Goal: Task Accomplishment & Management: Manage account settings

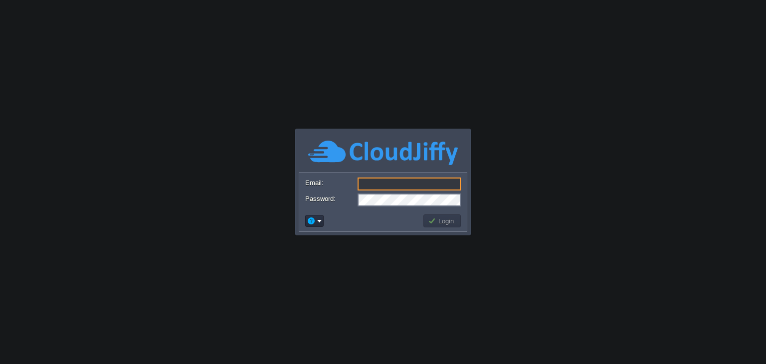
type input "[EMAIL_ADDRESS][PERSON_NAME][DOMAIN_NAME]"
click at [438, 183] on input "[EMAIL_ADDRESS][PERSON_NAME][DOMAIN_NAME]" at bounding box center [409, 184] width 103 height 13
click at [436, 222] on button "Login" at bounding box center [442, 221] width 29 height 9
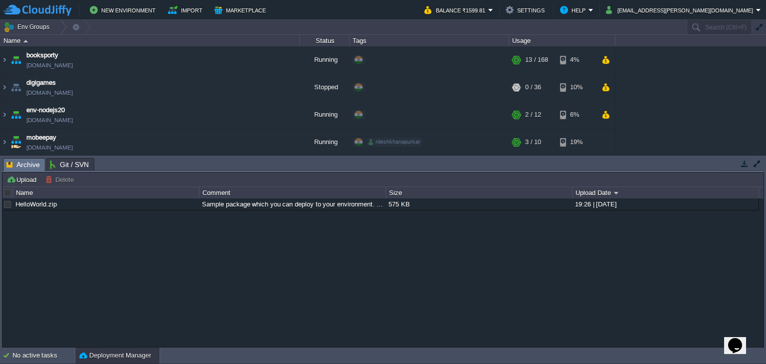
click at [435, 280] on div "HelloWorld.zip Sample package which you can deploy to your environment. Feel fr…" at bounding box center [382, 273] width 761 height 149
click at [489, 10] on button "Balance ₹1599.81" at bounding box center [457, 10] width 64 height 12
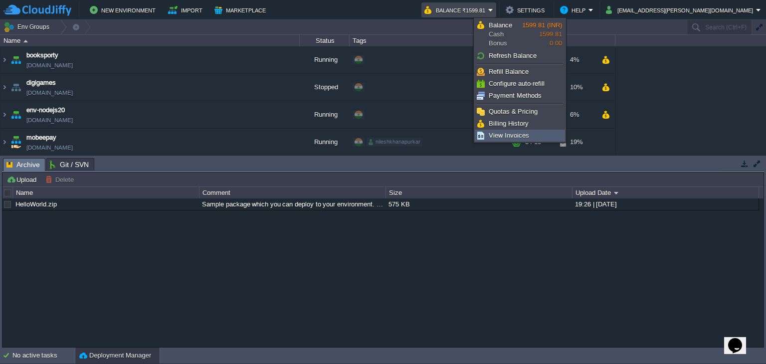
click at [527, 135] on span "View Invoices" at bounding box center [509, 135] width 40 height 7
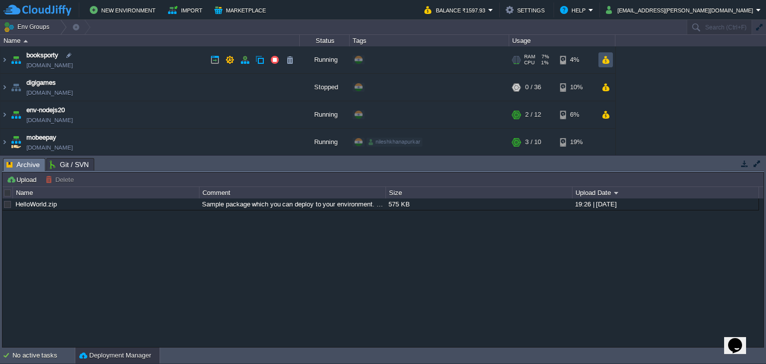
click at [609, 60] on button "button" at bounding box center [606, 59] width 8 height 9
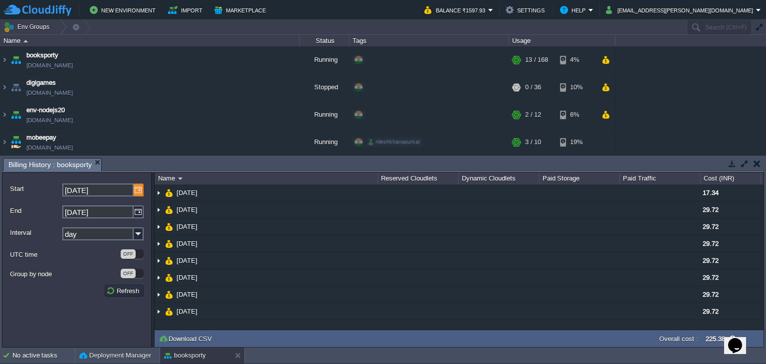
click at [137, 194] on img at bounding box center [139, 190] width 10 height 13
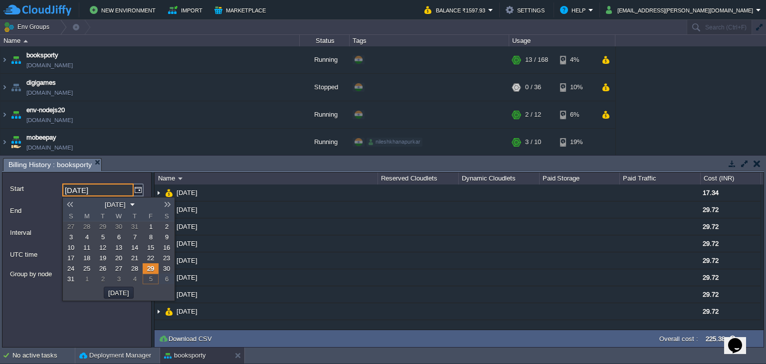
click at [73, 206] on link at bounding box center [70, 205] width 14 height 8
click at [74, 207] on link at bounding box center [70, 205] width 14 height 8
click at [76, 206] on link at bounding box center [70, 205] width 14 height 8
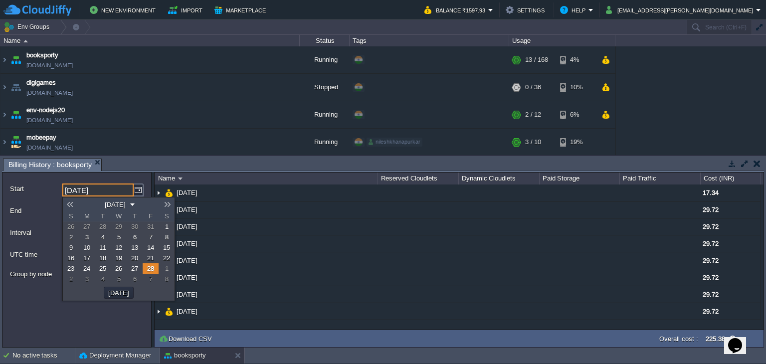
click at [76, 207] on link at bounding box center [70, 205] width 14 height 8
click at [120, 223] on link "1" at bounding box center [119, 227] width 16 height 10
type input "[DATE]"
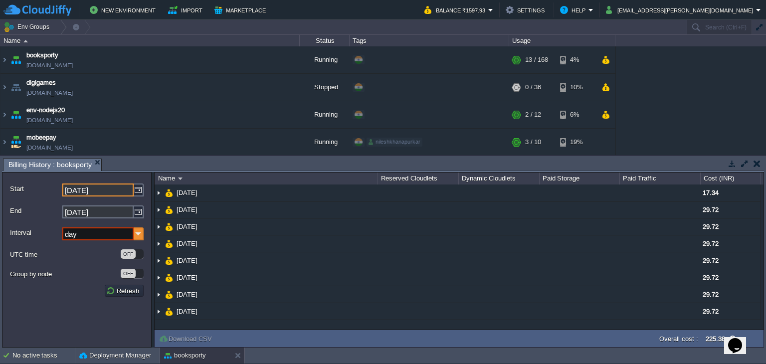
click at [137, 234] on img at bounding box center [139, 234] width 10 height 13
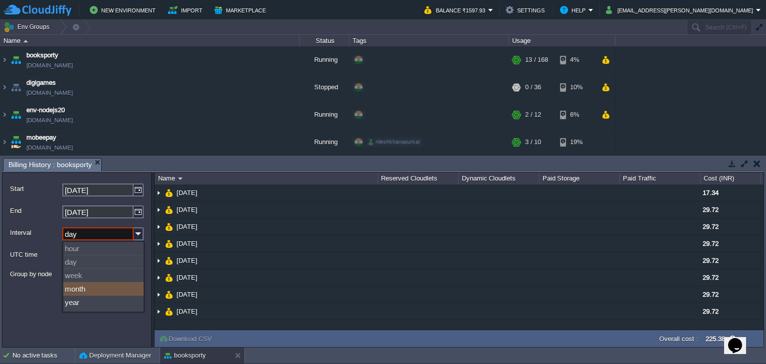
click at [114, 290] on div "month" at bounding box center [103, 288] width 80 height 13
type input "month"
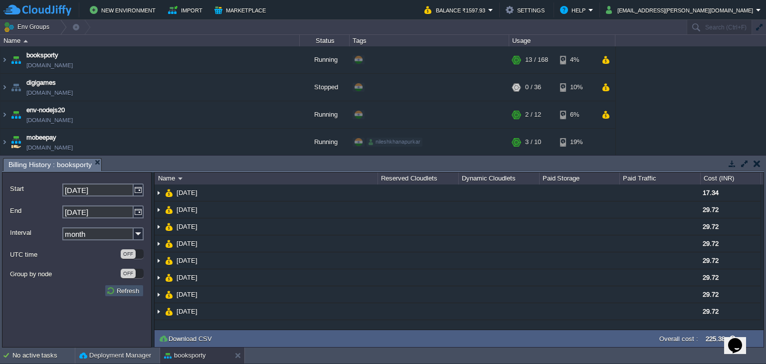
click at [132, 294] on button "Refresh" at bounding box center [124, 290] width 36 height 9
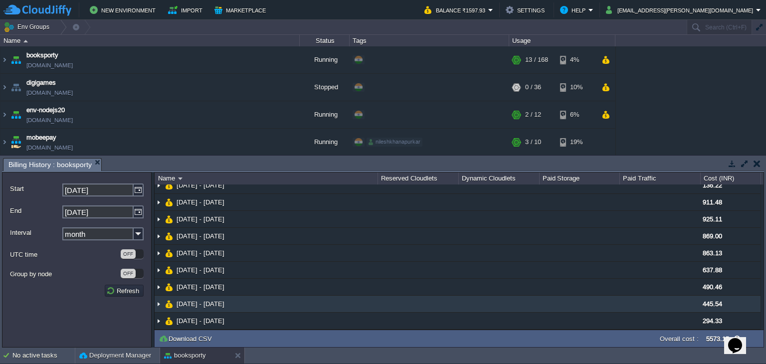
scroll to position [9, 0]
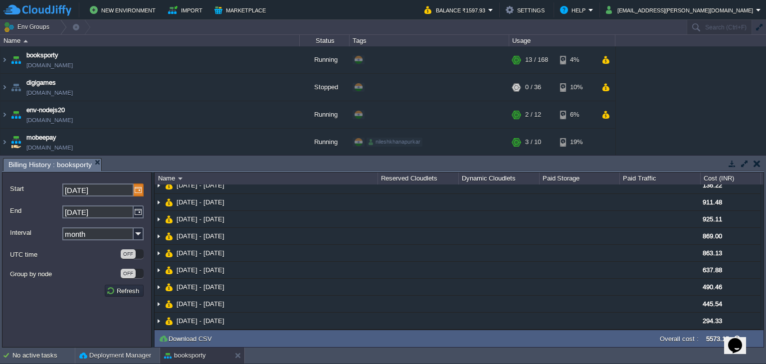
click at [138, 191] on img at bounding box center [139, 190] width 10 height 13
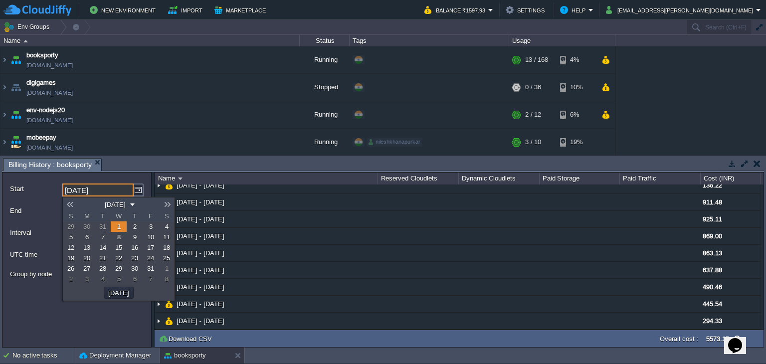
click at [74, 205] on link at bounding box center [70, 205] width 14 height 8
click at [69, 225] on span "1" at bounding box center [70, 226] width 3 height 7
type input "[DATE]"
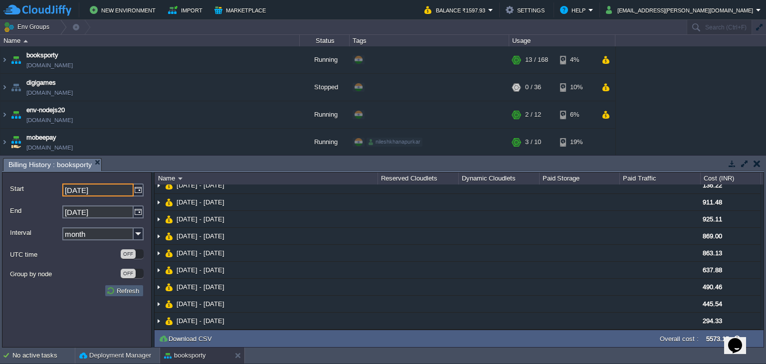
click at [134, 290] on button "Refresh" at bounding box center [124, 290] width 36 height 9
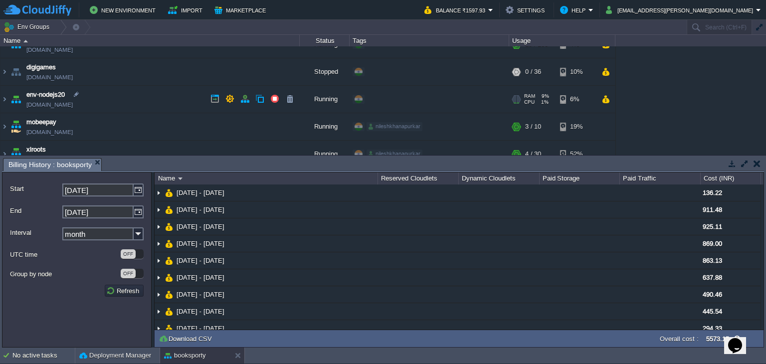
scroll to position [28, 0]
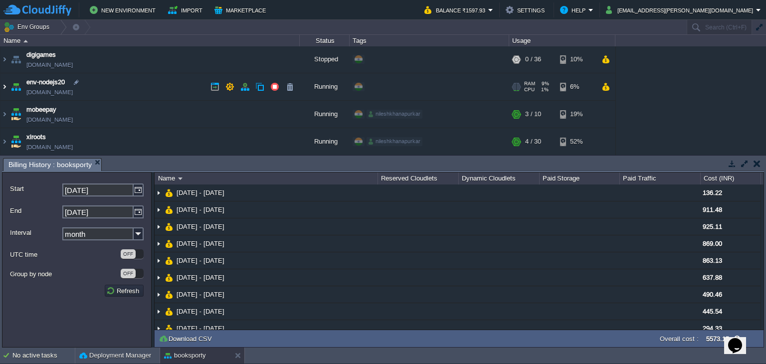
click at [3, 91] on img at bounding box center [4, 86] width 8 height 27
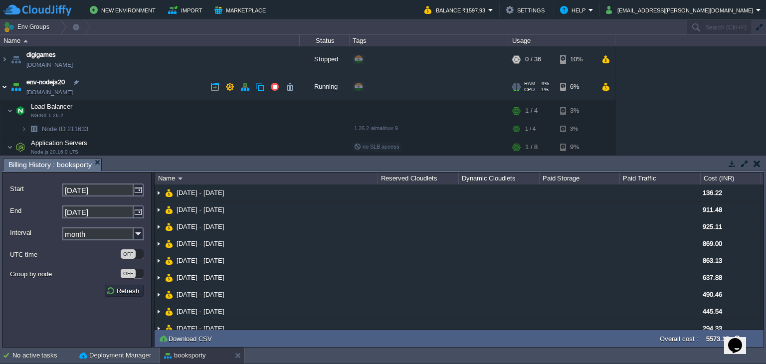
click at [3, 91] on img at bounding box center [4, 86] width 8 height 27
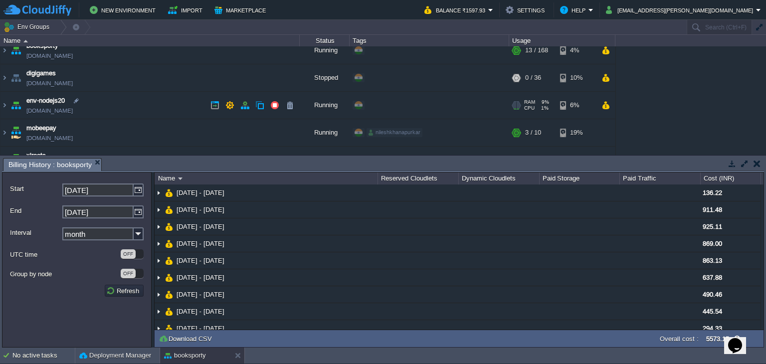
scroll to position [0, 0]
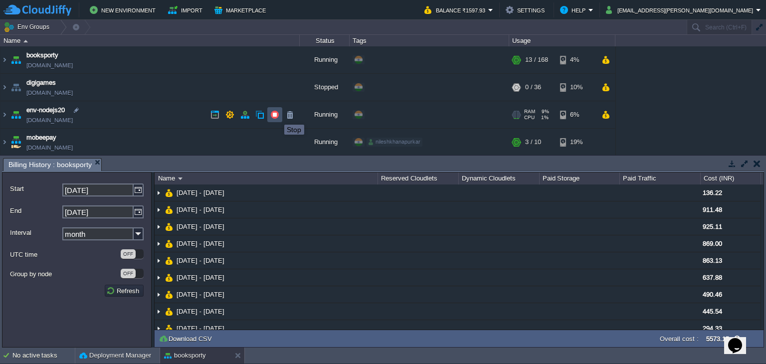
click at [277, 116] on button "button" at bounding box center [274, 114] width 9 height 9
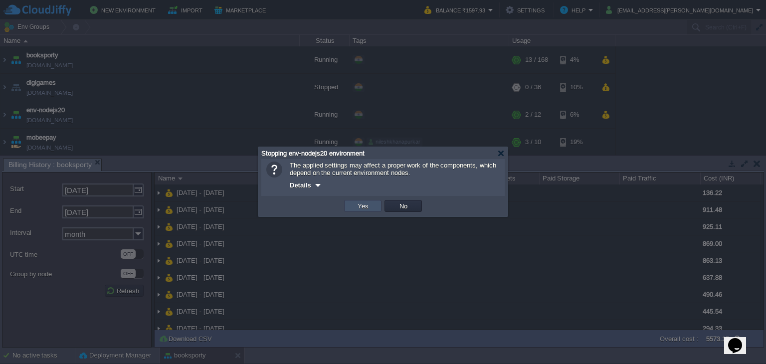
click at [362, 209] on button "Yes" at bounding box center [363, 206] width 17 height 9
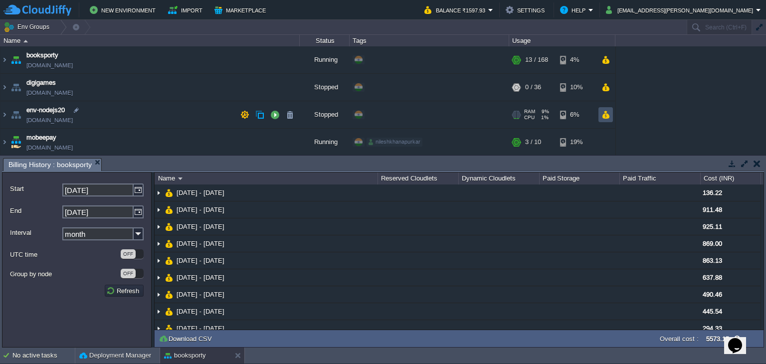
click at [608, 115] on button "button" at bounding box center [606, 114] width 8 height 9
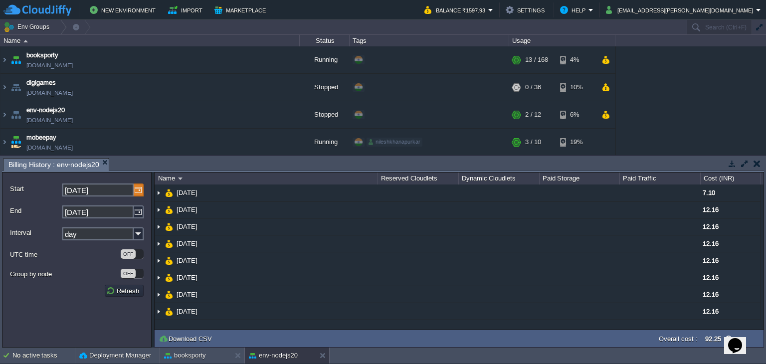
click at [138, 192] on img at bounding box center [139, 190] width 10 height 13
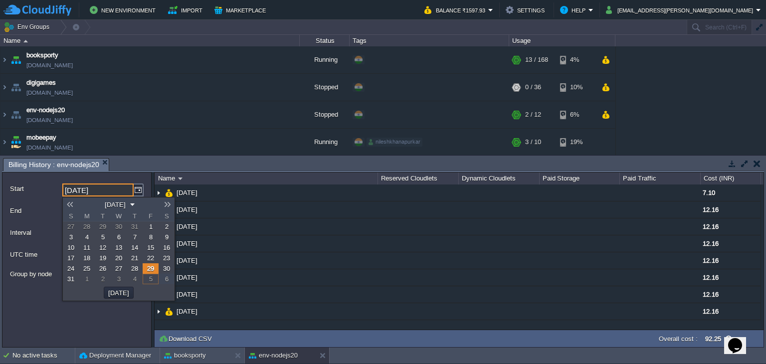
click at [69, 204] on link at bounding box center [70, 205] width 14 height 8
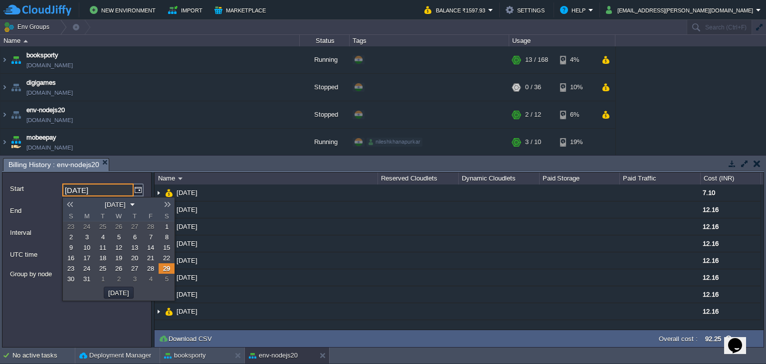
click at [69, 203] on link at bounding box center [70, 205] width 14 height 8
click at [70, 203] on link at bounding box center [70, 205] width 14 height 8
click at [149, 224] on span "1" at bounding box center [150, 226] width 3 height 7
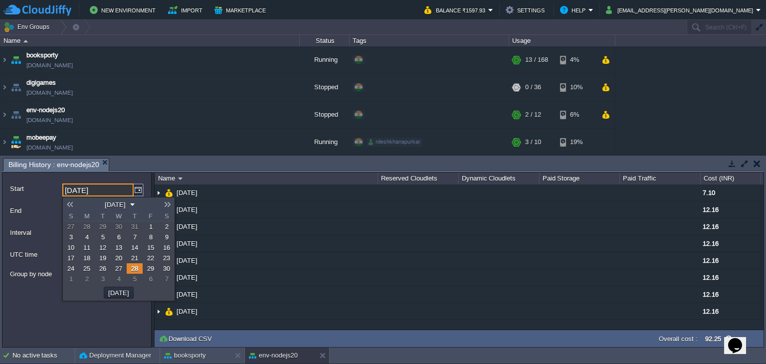
type input "[DATE]"
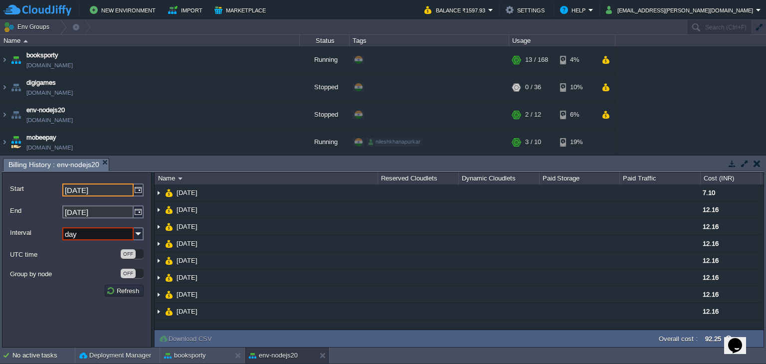
click at [129, 235] on input "day" at bounding box center [97, 234] width 71 height 13
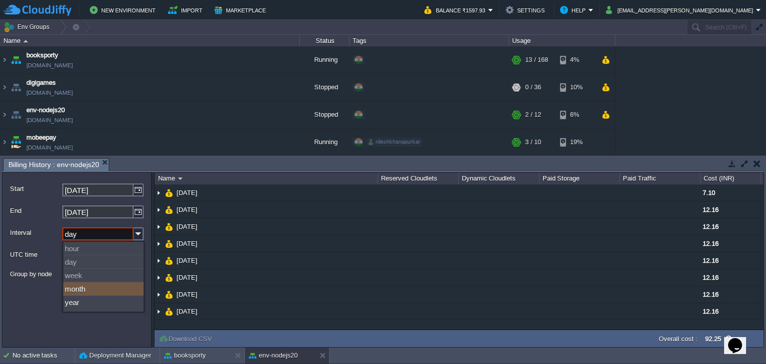
click at [102, 287] on div "month" at bounding box center [103, 288] width 80 height 13
type input "month"
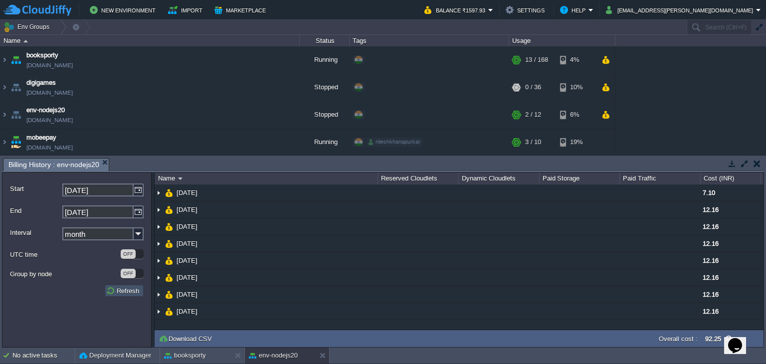
click at [126, 290] on button "Refresh" at bounding box center [124, 290] width 36 height 9
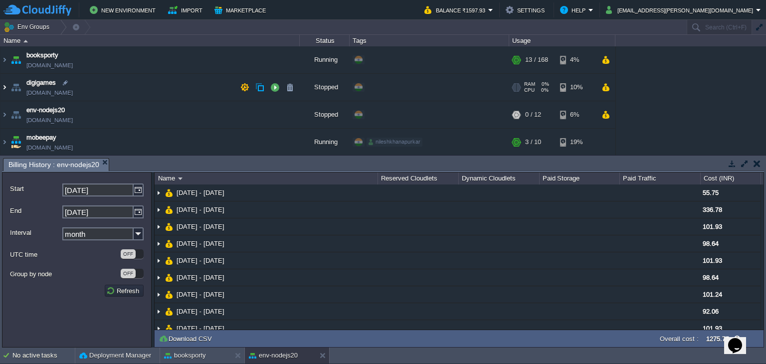
click at [3, 86] on img at bounding box center [4, 87] width 8 height 27
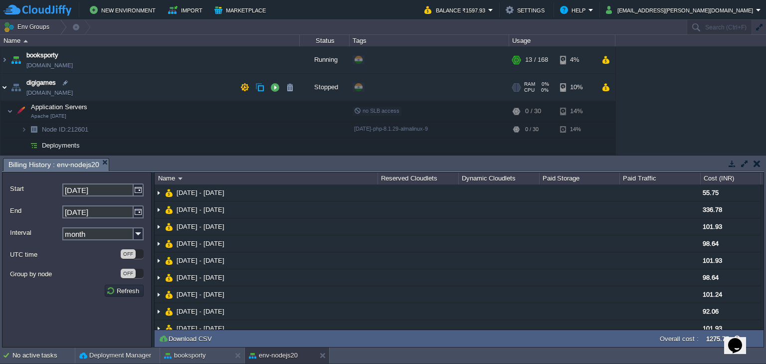
click at [2, 90] on img at bounding box center [4, 87] width 8 height 27
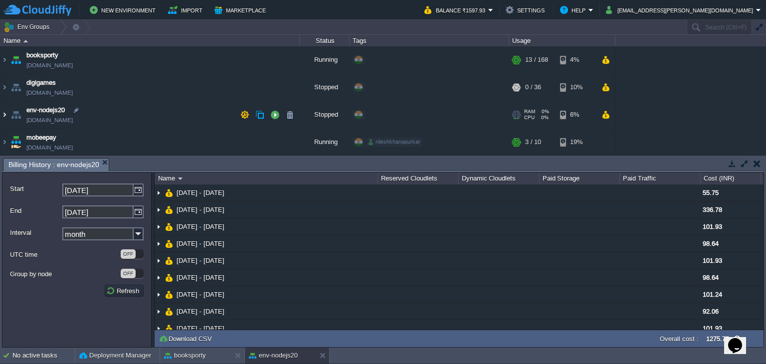
click at [1, 114] on img at bounding box center [4, 114] width 8 height 27
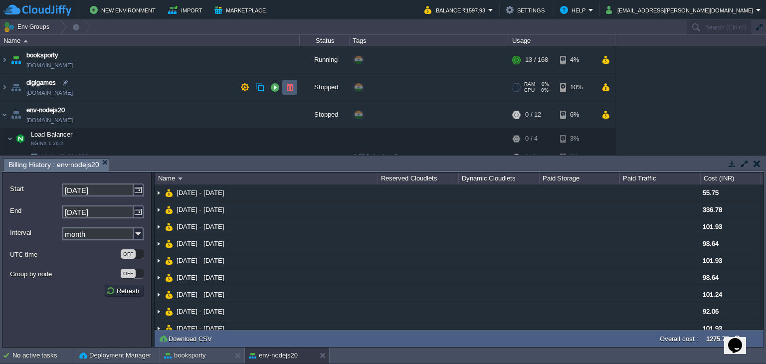
click at [294, 91] on button "button" at bounding box center [289, 87] width 9 height 9
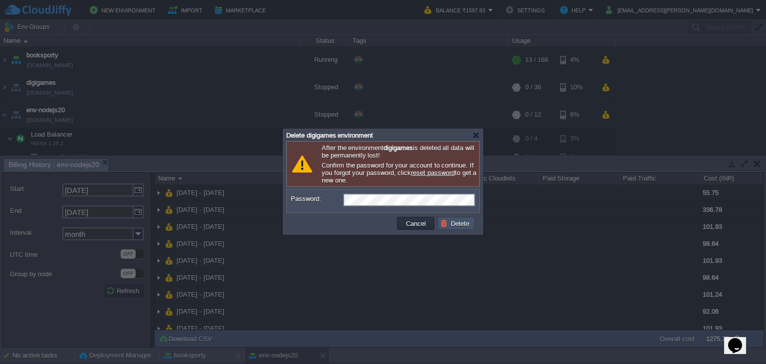
click at [460, 225] on button "Delete" at bounding box center [457, 223] width 32 height 9
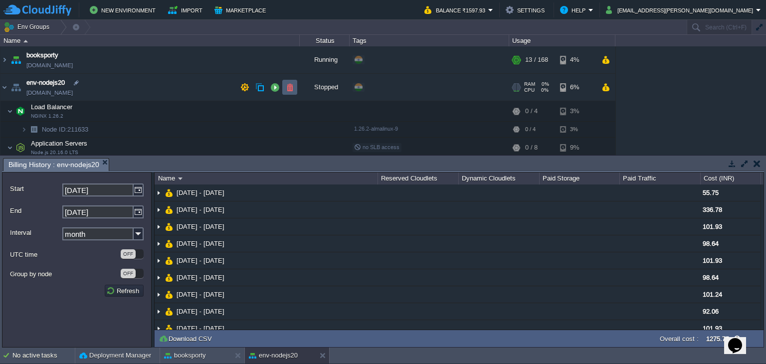
click at [292, 91] on button "button" at bounding box center [289, 87] width 9 height 9
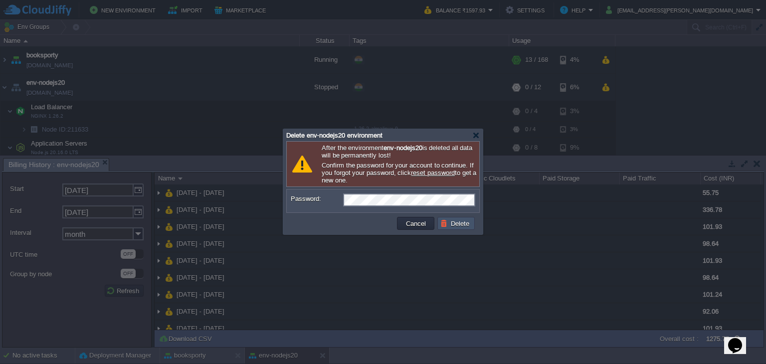
click at [465, 224] on button "Delete" at bounding box center [457, 223] width 32 height 9
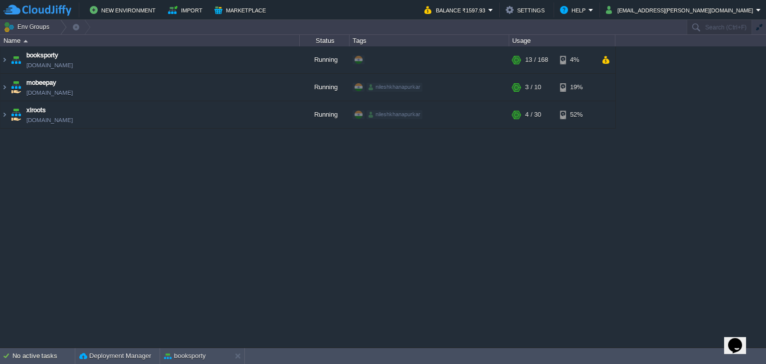
click at [258, 223] on div "booksporty [DOMAIN_NAME] Running + Add to Env Group RAM 7% CPU 1% 13 / 168 4% m…" at bounding box center [383, 196] width 766 height 301
click at [712, 6] on button "[EMAIL_ADDRESS][PERSON_NAME][DOMAIN_NAME]" at bounding box center [681, 10] width 150 height 12
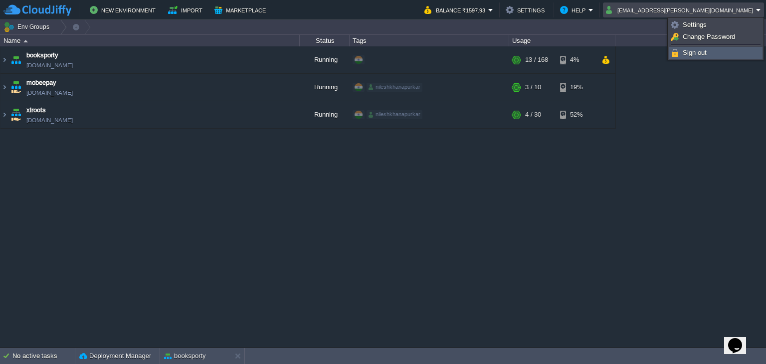
click at [704, 54] on span "Sign out" at bounding box center [695, 52] width 24 height 7
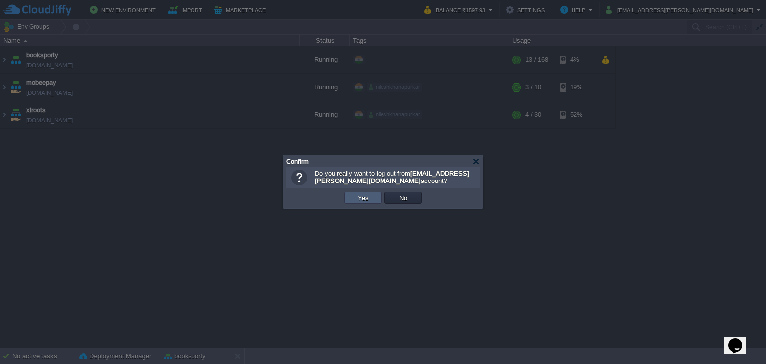
click at [358, 199] on button "Yes" at bounding box center [363, 198] width 17 height 9
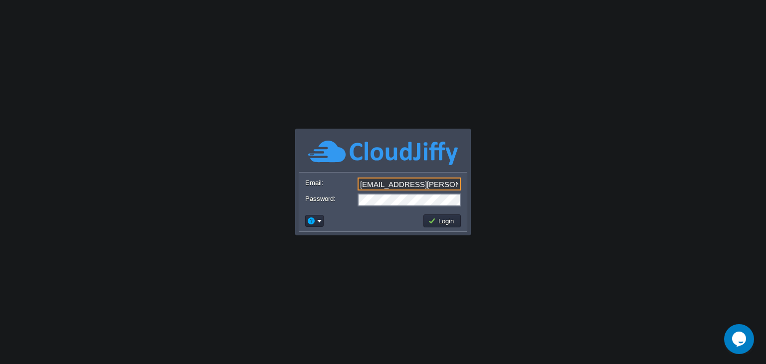
click at [411, 182] on input "[EMAIL_ADDRESS][PERSON_NAME][DOMAIN_NAME]" at bounding box center [409, 184] width 103 height 13
type input "[EMAIL_ADDRESS][DOMAIN_NAME]"
click at [440, 222] on button "Login" at bounding box center [442, 221] width 29 height 9
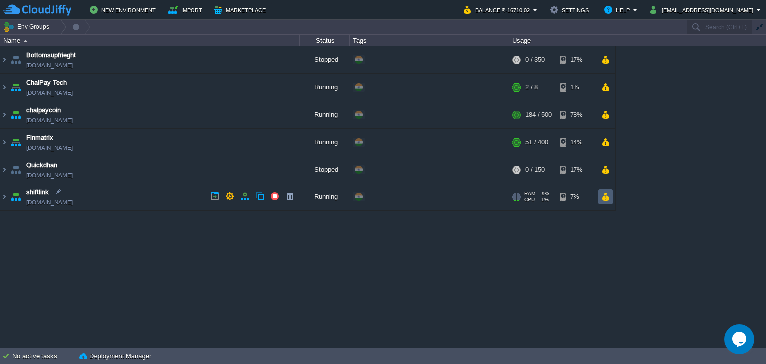
click at [601, 199] on td at bounding box center [606, 197] width 14 height 15
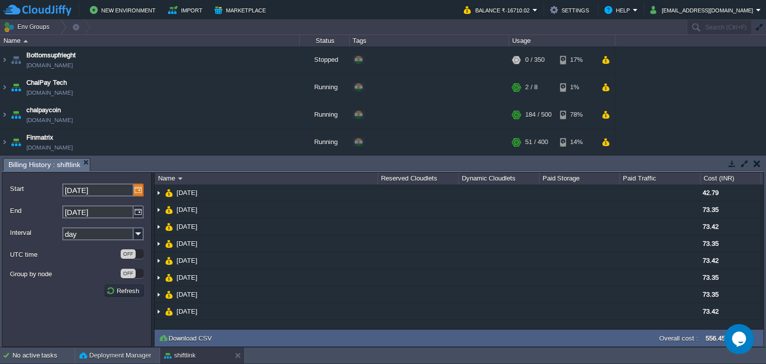
click at [136, 191] on img at bounding box center [139, 190] width 10 height 13
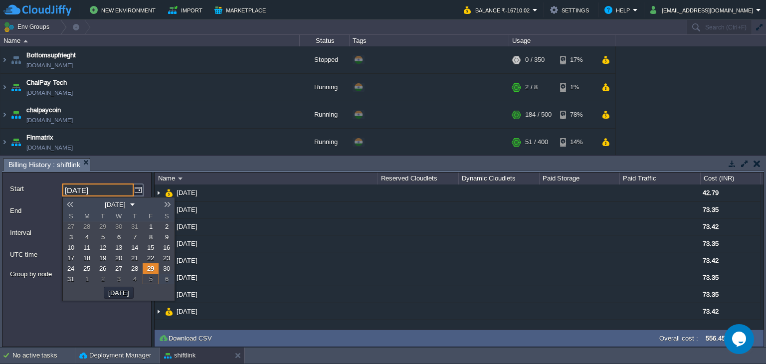
click at [69, 204] on link at bounding box center [70, 205] width 14 height 8
click at [70, 204] on link at bounding box center [70, 205] width 14 height 8
click at [70, 205] on link at bounding box center [70, 205] width 14 height 8
click at [70, 203] on link at bounding box center [70, 205] width 14 height 8
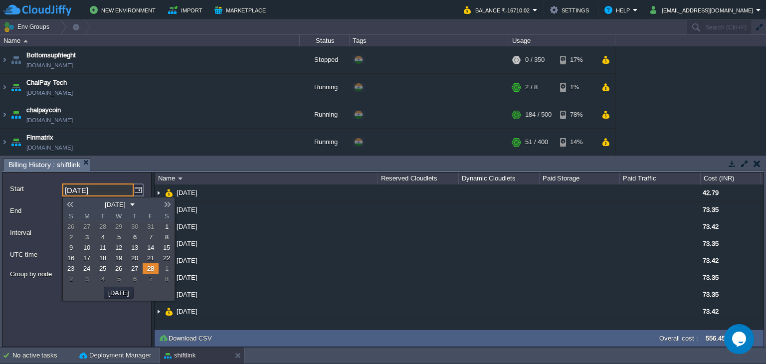
click at [71, 204] on link at bounding box center [70, 205] width 14 height 8
click at [117, 224] on span "1" at bounding box center [118, 226] width 3 height 7
type input "[DATE]"
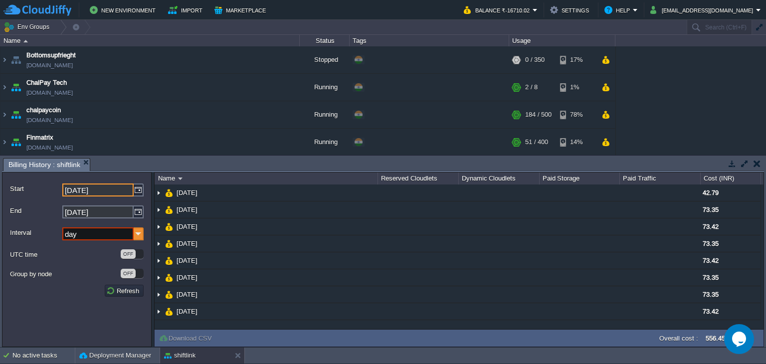
click at [137, 235] on img at bounding box center [139, 234] width 10 height 13
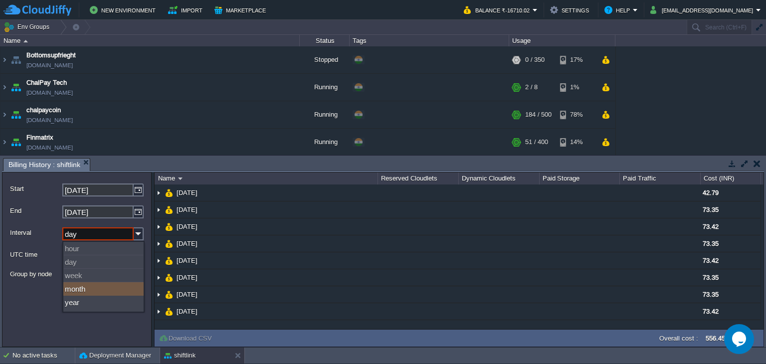
click at [102, 294] on div "month" at bounding box center [103, 288] width 80 height 13
type input "month"
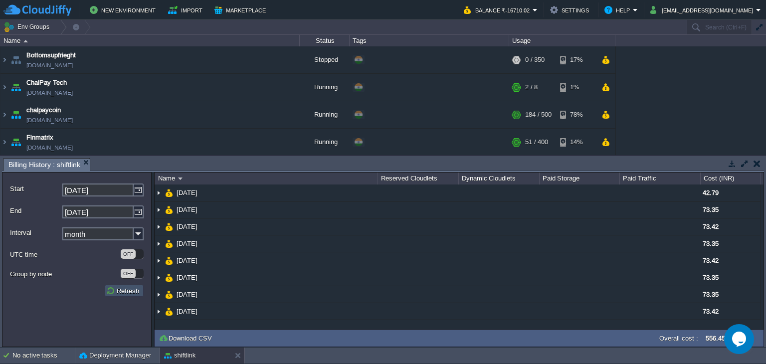
click at [120, 290] on button "Refresh" at bounding box center [124, 290] width 36 height 9
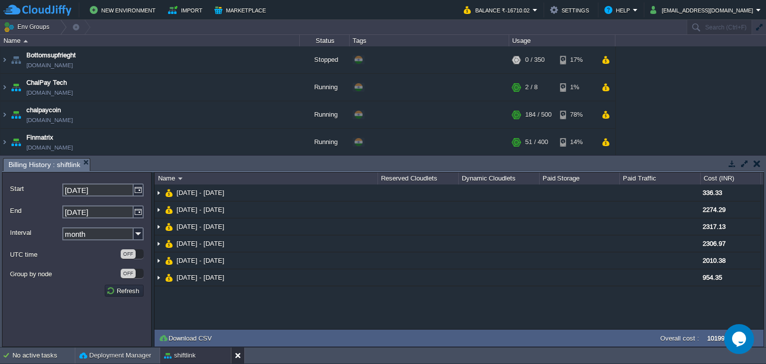
click at [236, 356] on button at bounding box center [240, 356] width 10 height 10
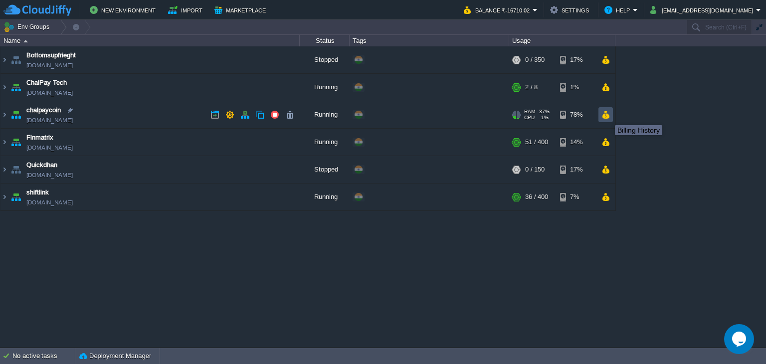
click at [608, 116] on button "button" at bounding box center [606, 114] width 8 height 9
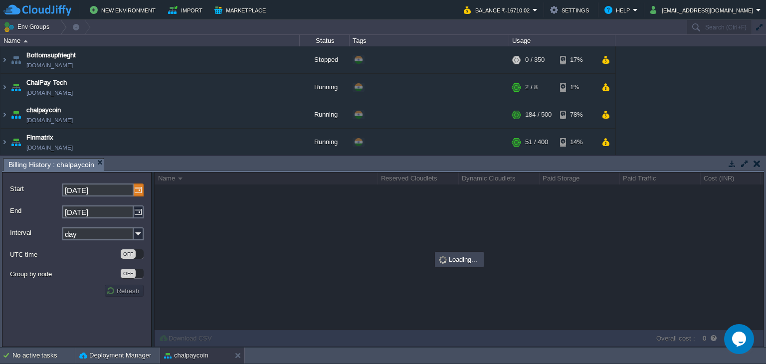
click at [142, 190] on img at bounding box center [139, 190] width 10 height 13
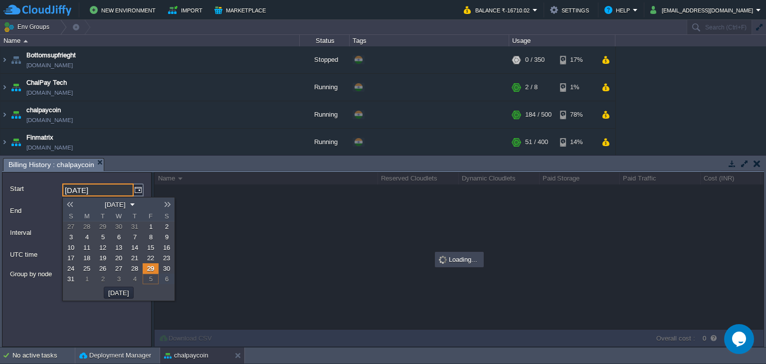
click at [67, 205] on link at bounding box center [70, 205] width 14 height 8
click at [66, 204] on link at bounding box center [70, 205] width 14 height 8
click at [153, 226] on link "1" at bounding box center [151, 227] width 16 height 10
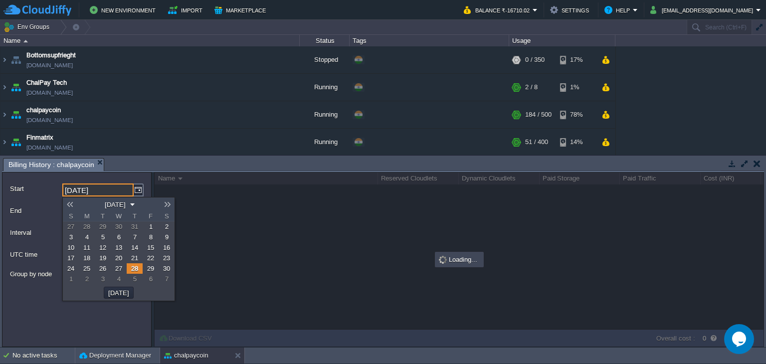
type input "[DATE]"
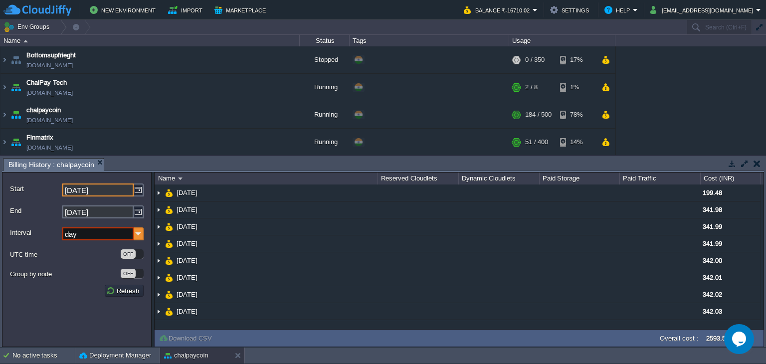
click at [138, 236] on img at bounding box center [139, 234] width 10 height 13
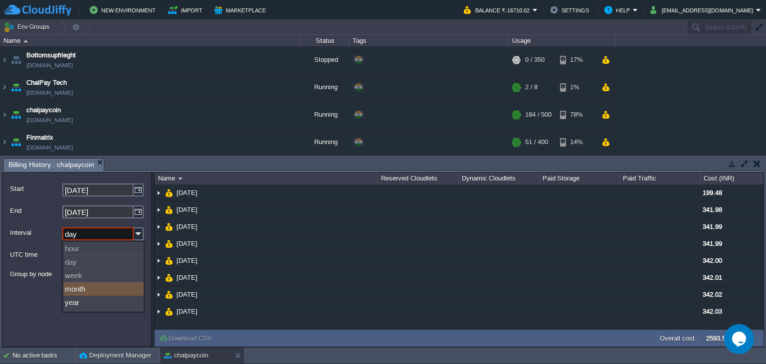
click at [104, 294] on div "month" at bounding box center [103, 288] width 80 height 13
type input "month"
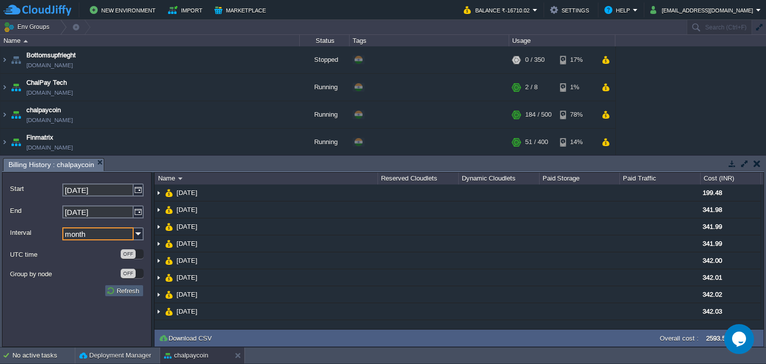
click at [129, 291] on button "Refresh" at bounding box center [124, 290] width 36 height 9
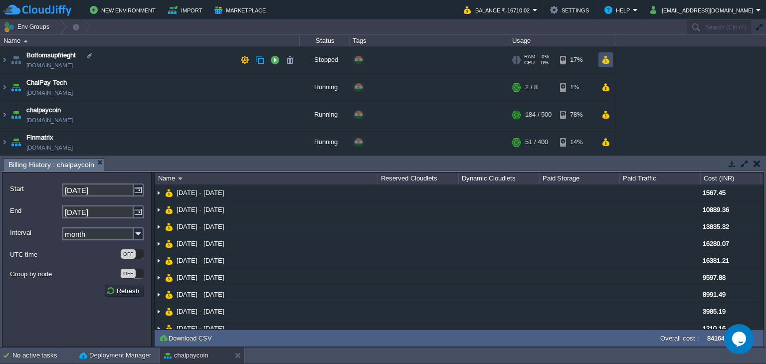
click at [603, 58] on button "button" at bounding box center [606, 59] width 8 height 9
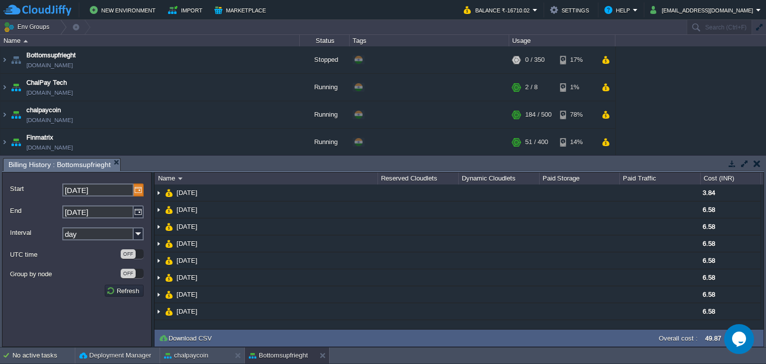
click at [137, 190] on img at bounding box center [139, 190] width 10 height 13
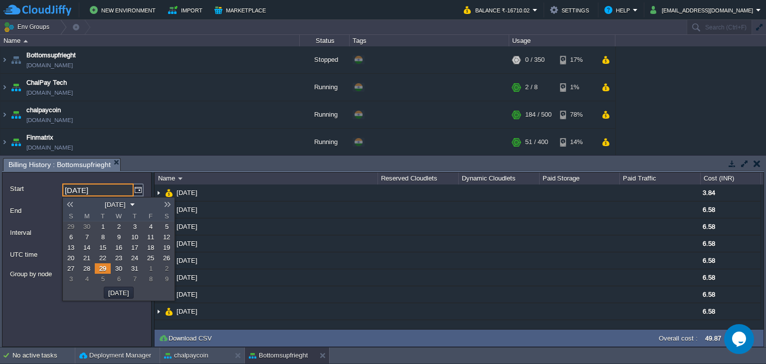
click at [72, 205] on link at bounding box center [70, 205] width 14 height 8
click at [72, 207] on link at bounding box center [70, 205] width 14 height 8
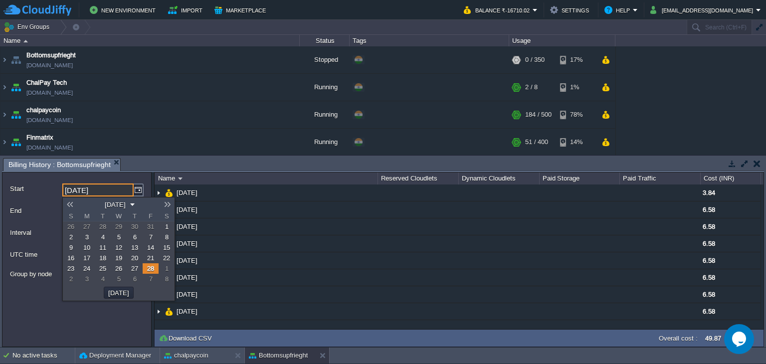
click at [72, 207] on link at bounding box center [70, 205] width 14 height 8
click at [119, 228] on span "1" at bounding box center [118, 226] width 3 height 7
type input "[DATE]"
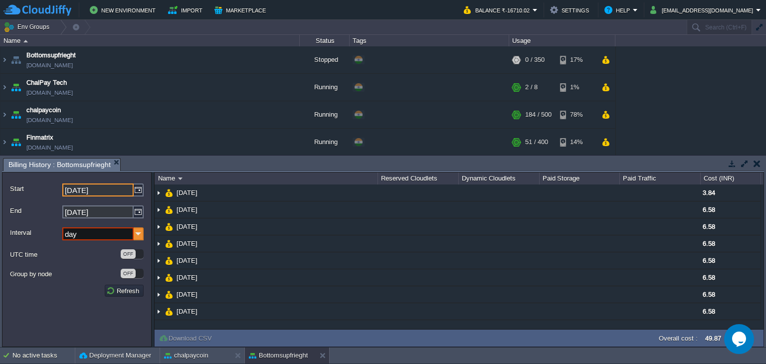
click at [134, 234] on img at bounding box center [139, 234] width 10 height 13
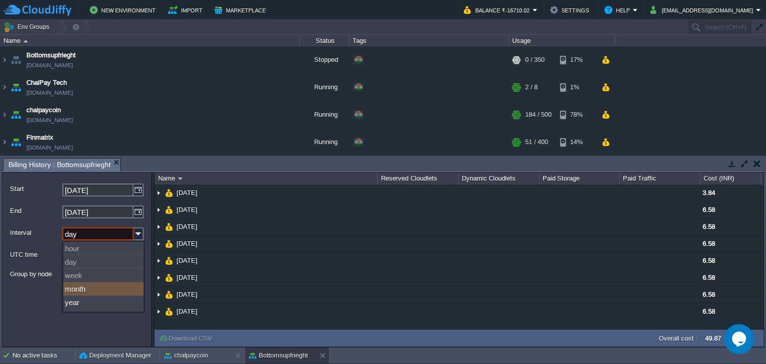
click at [95, 296] on div "month" at bounding box center [103, 288] width 80 height 13
type input "month"
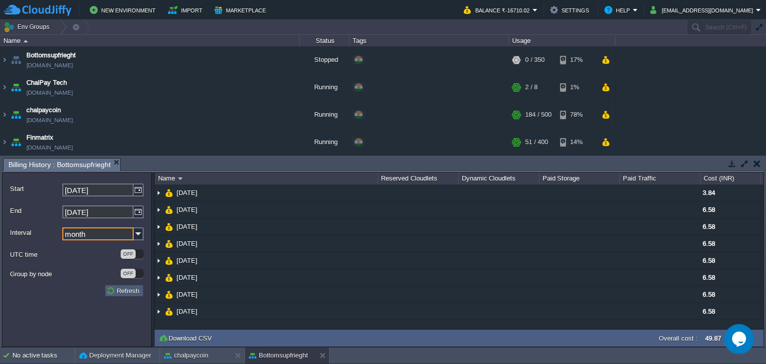
click at [122, 291] on button "Refresh" at bounding box center [124, 290] width 36 height 9
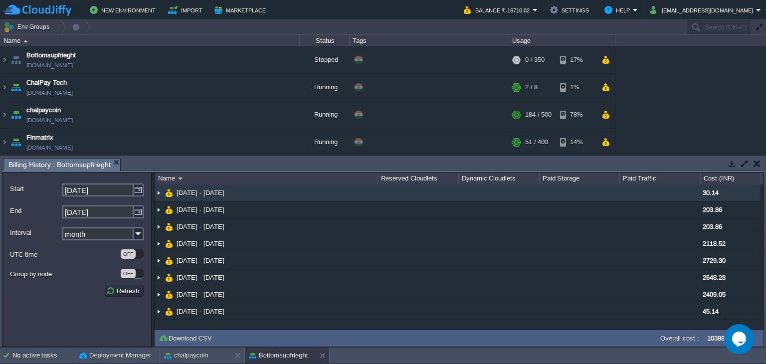
click at [162, 195] on img at bounding box center [159, 193] width 8 height 16
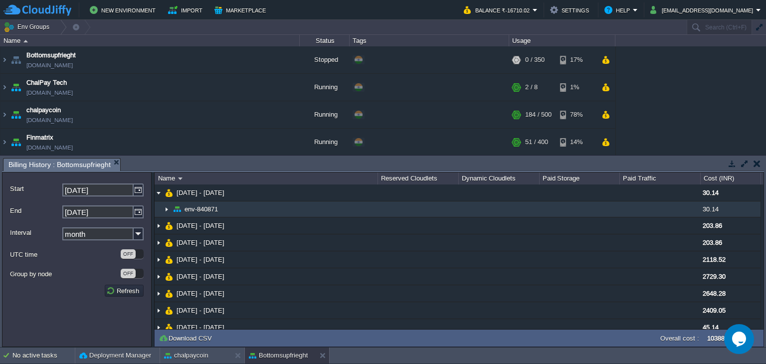
click at [166, 210] on img at bounding box center [167, 209] width 8 height 15
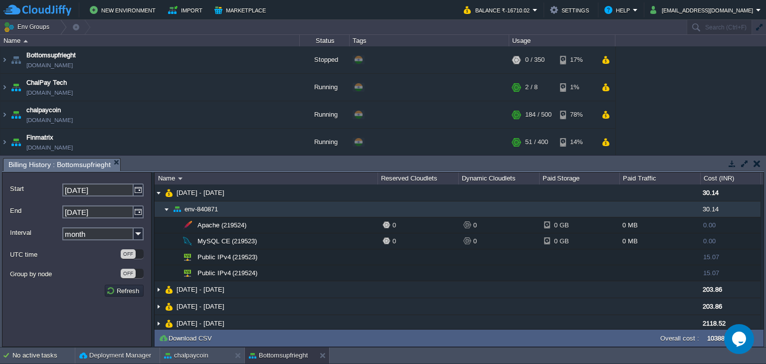
click at [168, 212] on img at bounding box center [167, 209] width 8 height 15
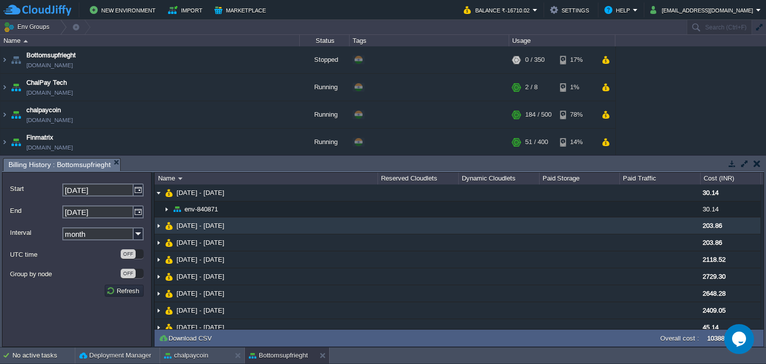
click at [160, 228] on img at bounding box center [159, 226] width 8 height 16
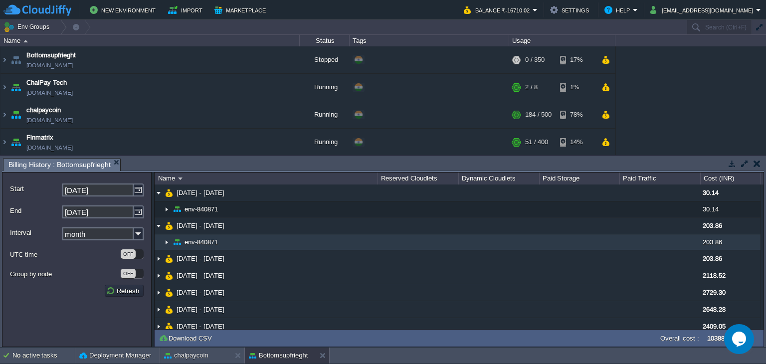
click at [168, 243] on img at bounding box center [167, 242] width 8 height 15
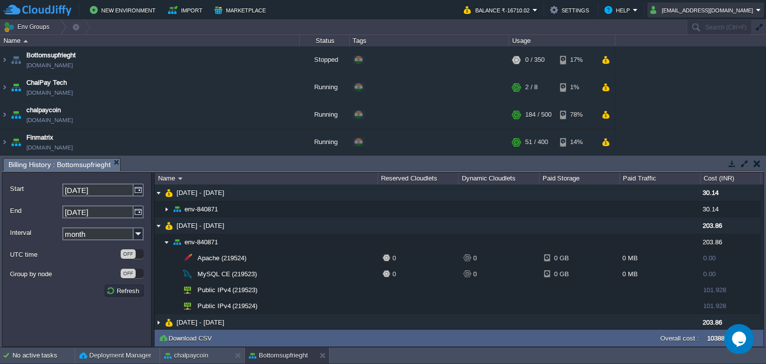
click at [699, 11] on button "nileshkhanapurkar@mobeepay.net" at bounding box center [704, 10] width 106 height 12
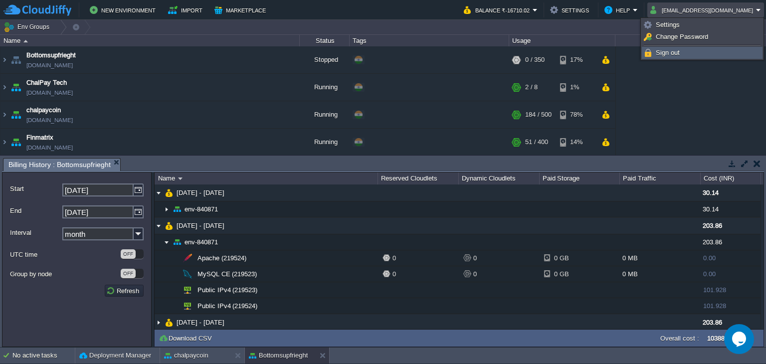
click at [668, 56] on span "Sign out" at bounding box center [668, 52] width 24 height 7
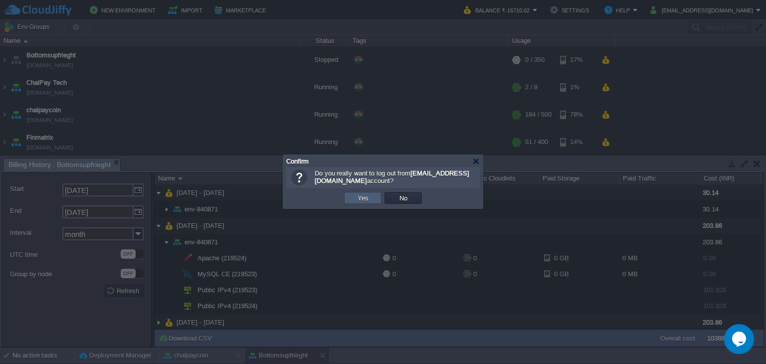
click at [368, 202] on button "Yes" at bounding box center [363, 198] width 17 height 9
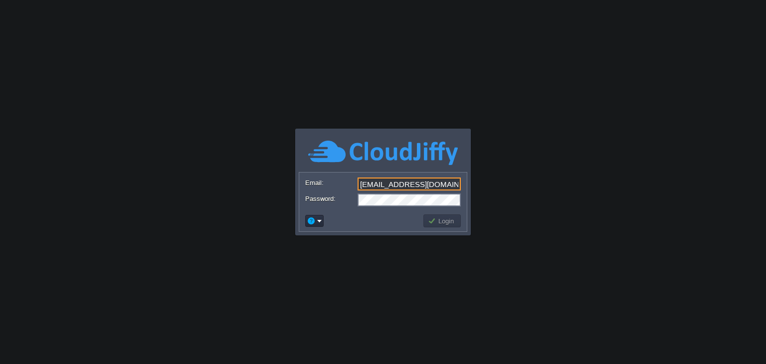
click at [465, 181] on form "Email: [EMAIL_ADDRESS][DOMAIN_NAME] Password:" at bounding box center [383, 192] width 168 height 38
click at [451, 181] on input "[EMAIL_ADDRESS][DOMAIN_NAME]" at bounding box center [409, 184] width 103 height 13
type input "[EMAIL_ADDRESS][PERSON_NAME][DOMAIN_NAME]"
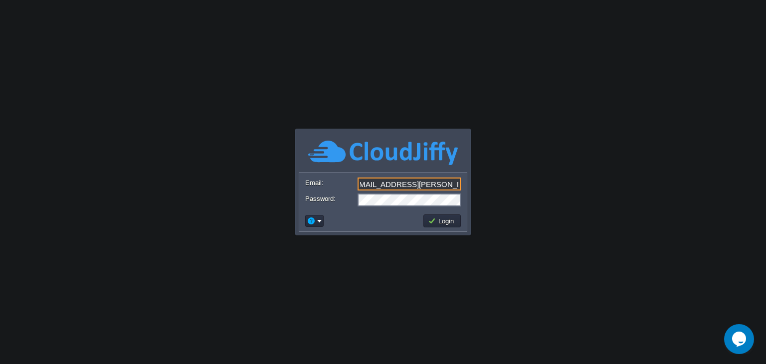
scroll to position [0, 0]
click at [451, 226] on td "Login" at bounding box center [442, 221] width 37 height 13
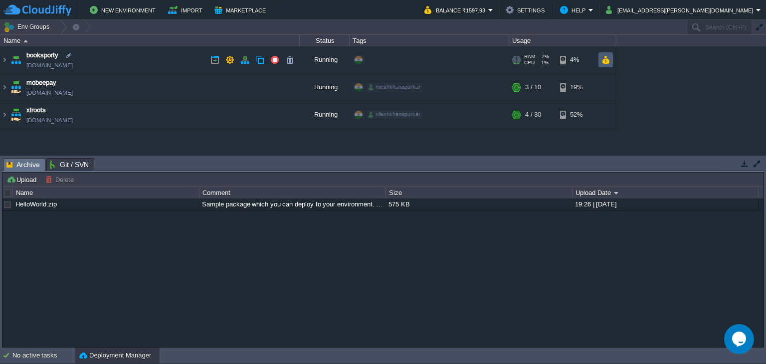
click at [611, 59] on td at bounding box center [606, 59] width 14 height 15
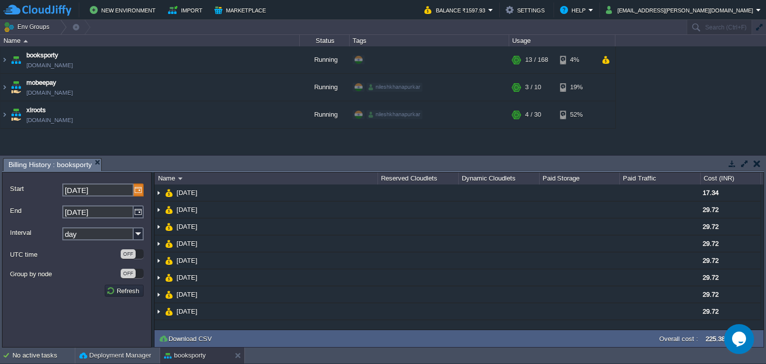
click at [143, 186] on img at bounding box center [139, 190] width 10 height 13
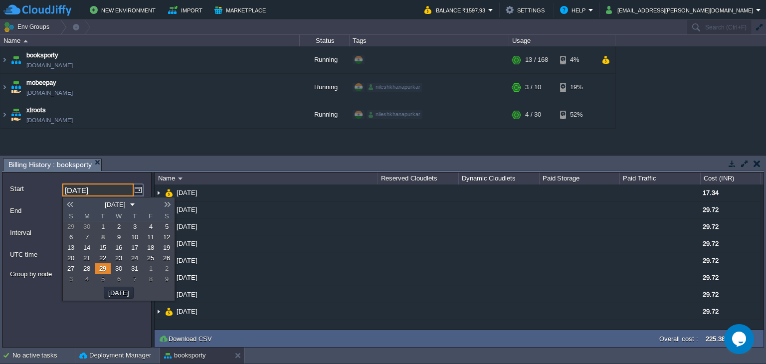
click at [68, 205] on link at bounding box center [70, 205] width 14 height 8
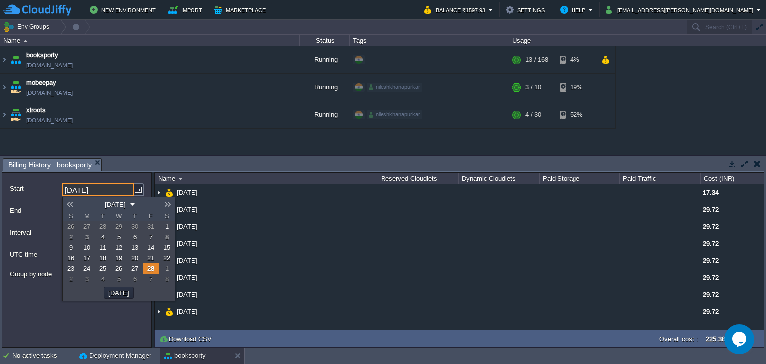
click at [68, 205] on link at bounding box center [70, 205] width 14 height 8
click at [68, 226] on link "1" at bounding box center [71, 227] width 16 height 10
type input "[DATE]"
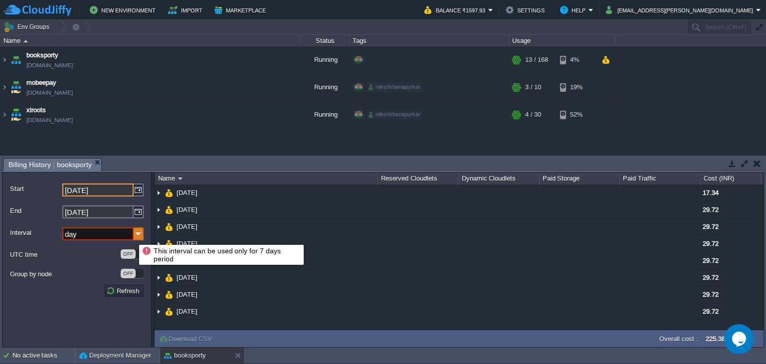
click at [134, 236] on img at bounding box center [139, 234] width 10 height 13
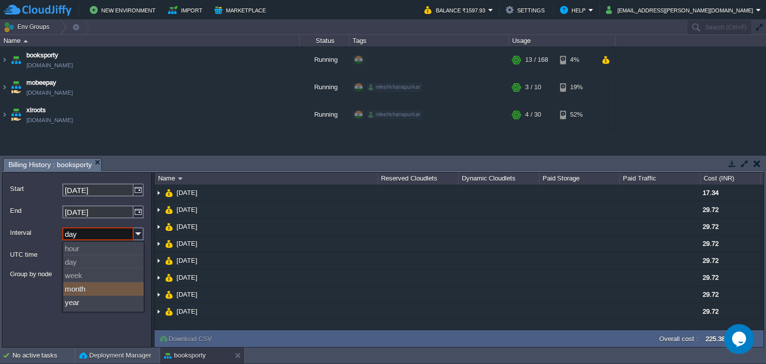
click at [108, 290] on div "month" at bounding box center [103, 288] width 80 height 13
type input "month"
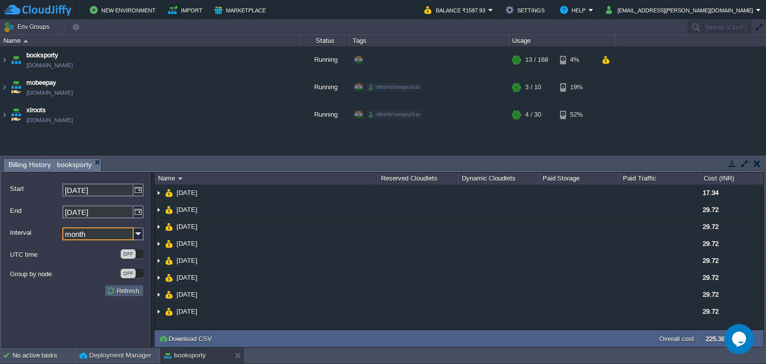
click at [130, 290] on button "Refresh" at bounding box center [124, 290] width 36 height 9
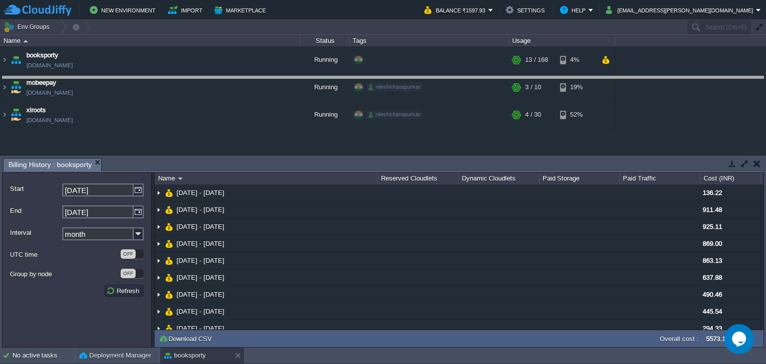
drag, startPoint x: 292, startPoint y: 161, endPoint x: 297, endPoint y: 79, distance: 82.0
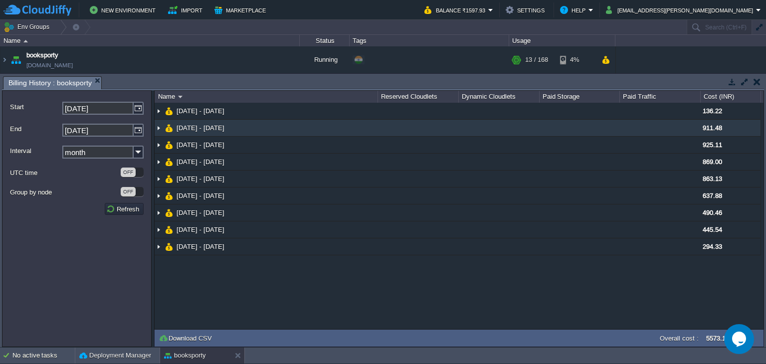
click at [157, 129] on img at bounding box center [159, 128] width 8 height 16
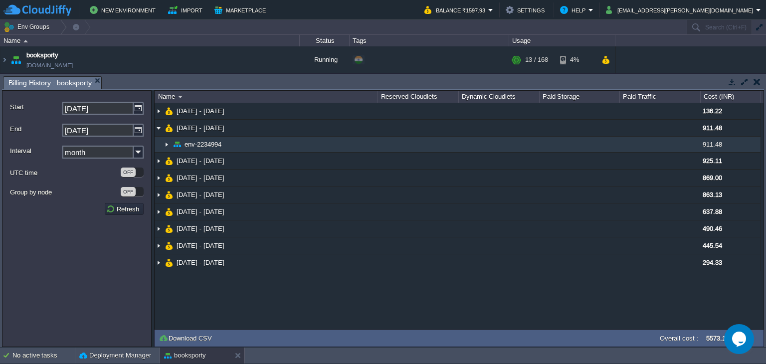
click at [165, 146] on img at bounding box center [167, 144] width 8 height 15
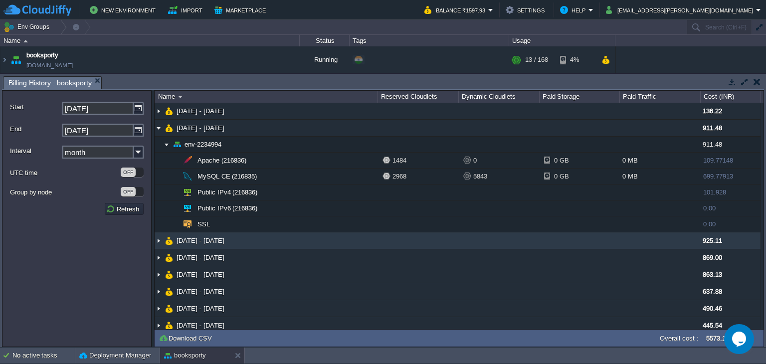
click at [156, 241] on img at bounding box center [159, 241] width 8 height 16
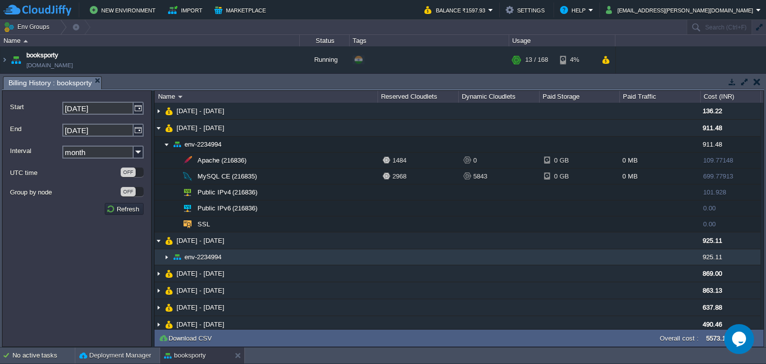
click at [165, 259] on img at bounding box center [167, 257] width 8 height 15
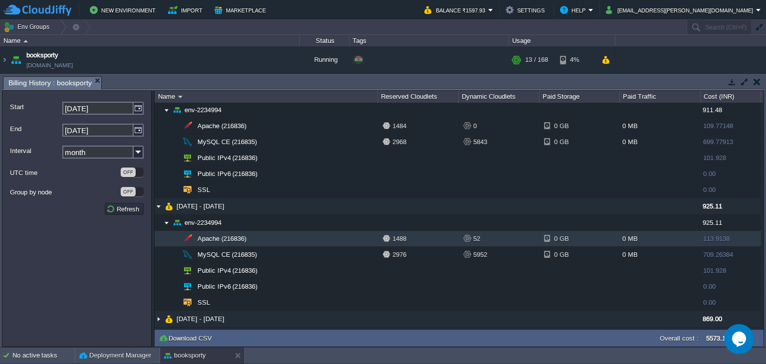
scroll to position [50, 0]
